Goal: Navigation & Orientation: Find specific page/section

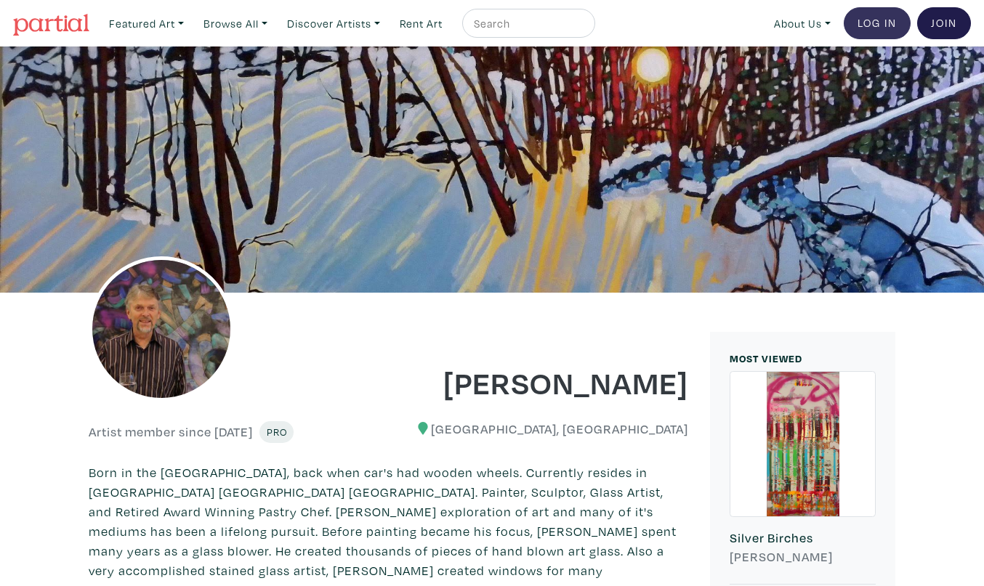
click at [883, 18] on link "Log In" at bounding box center [876, 23] width 67 height 32
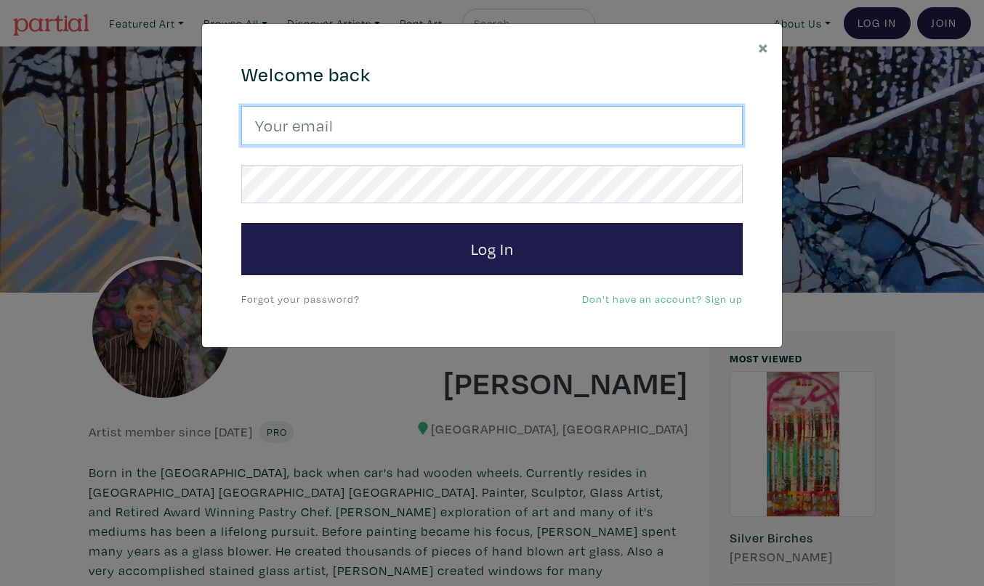
type input "gordsellen@gmail.com"
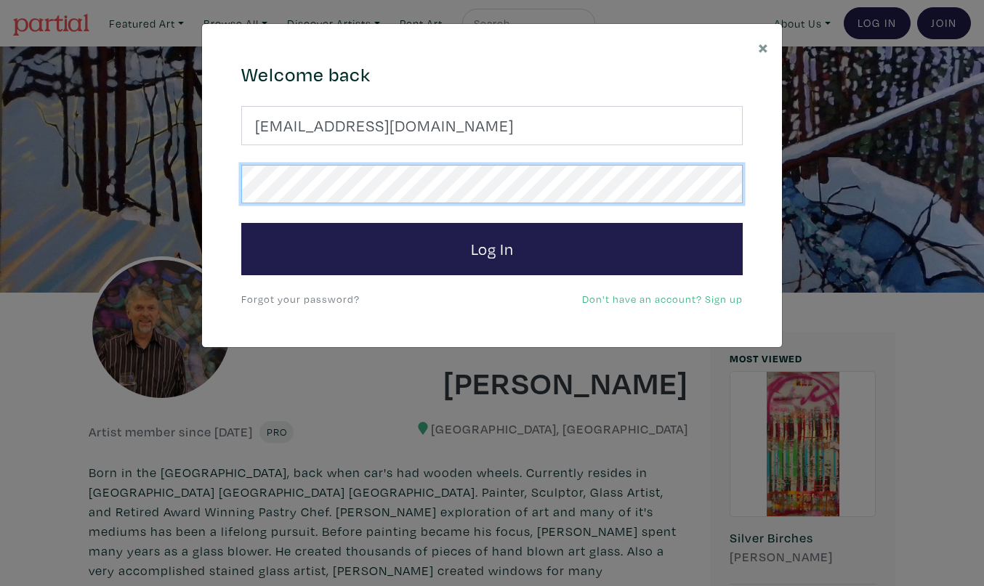
click at [492, 248] on button "Log In" at bounding box center [491, 249] width 501 height 52
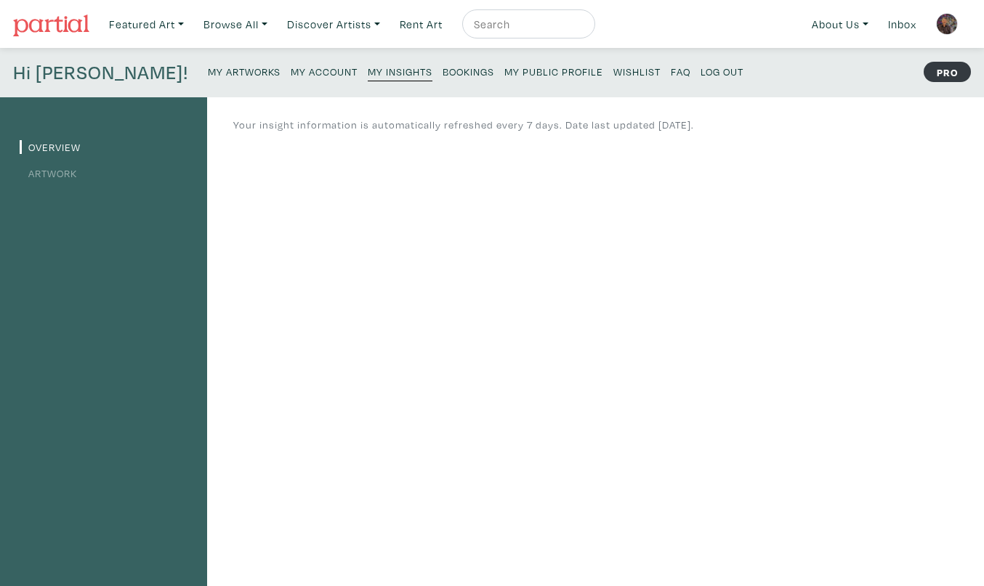
click at [61, 169] on link "Artwork" at bounding box center [48, 173] width 57 height 14
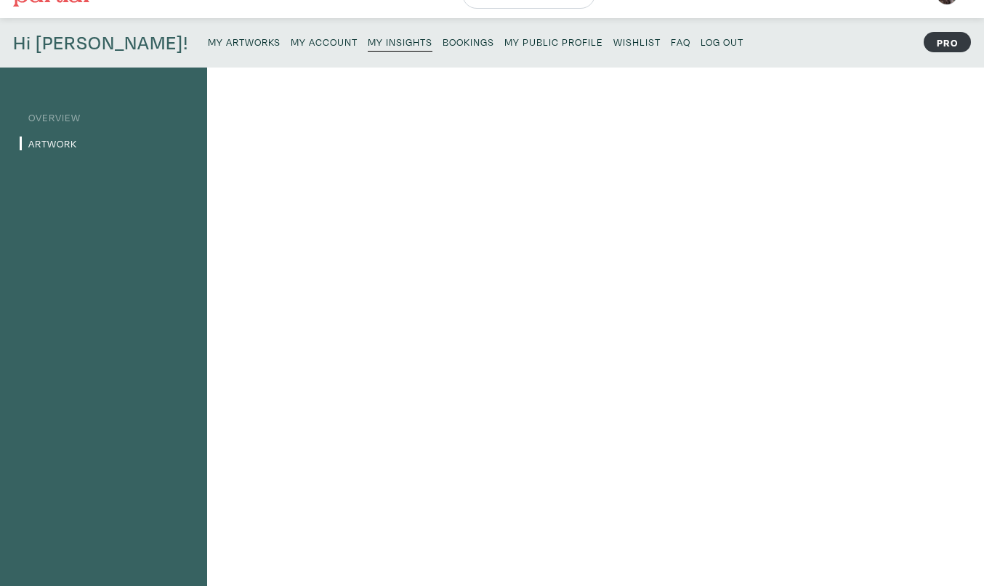
scroll to position [3, 0]
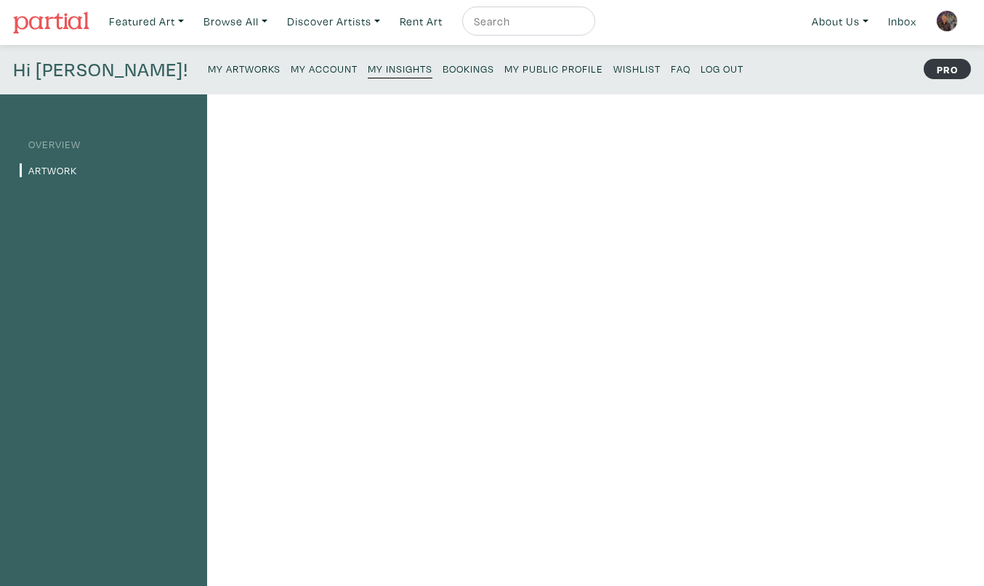
click at [57, 17] on img at bounding box center [51, 23] width 76 height 22
